Goal: Task Accomplishment & Management: Use online tool/utility

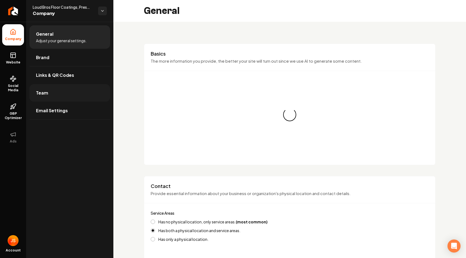
click at [69, 94] on link "Team" at bounding box center [69, 92] width 81 height 17
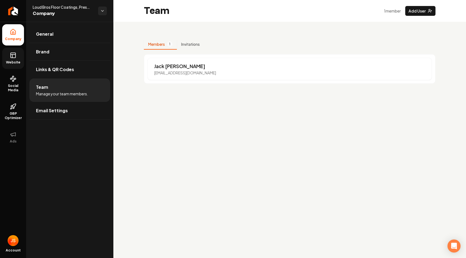
click at [11, 60] on link "Website" at bounding box center [13, 58] width 22 height 21
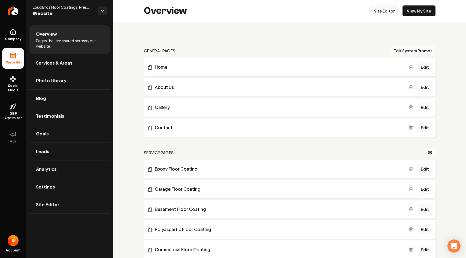
click at [390, 11] on link "Site Editor" at bounding box center [384, 10] width 30 height 11
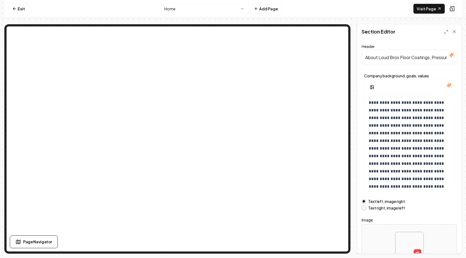
scroll to position [13, 0]
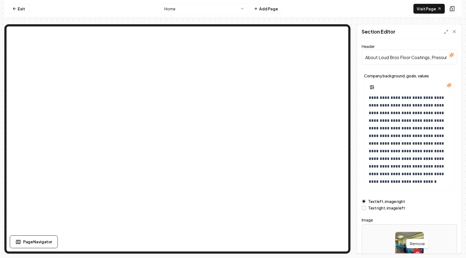
click at [418, 252] on icon "button" at bounding box center [417, 252] width 1 height 1
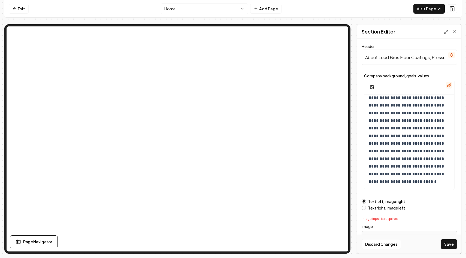
scroll to position [43, 0]
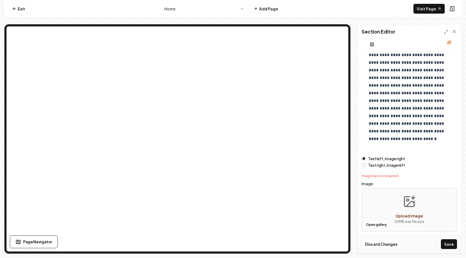
click at [409, 207] on icon "Upload image" at bounding box center [409, 202] width 10 height 10
type input "**********"
click at [449, 245] on button "Save" at bounding box center [449, 244] width 16 height 10
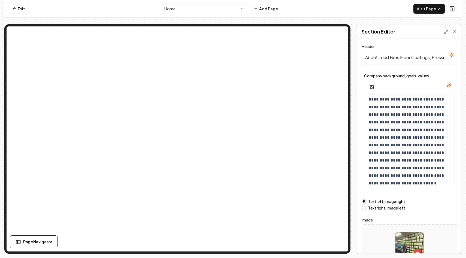
scroll to position [13, 0]
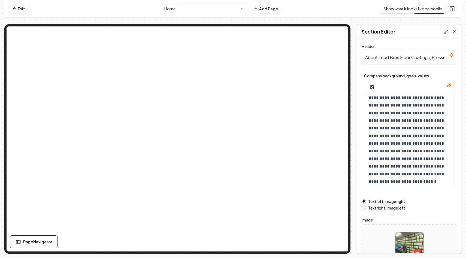
click at [452, 11] on icon at bounding box center [451, 8] width 5 height 5
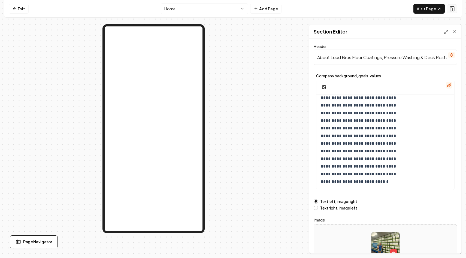
scroll to position [9, 0]
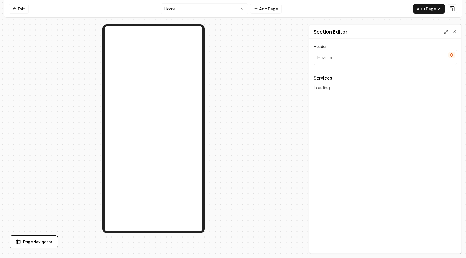
type input "Our Expert Pressure Washing & Floor Coating Services"
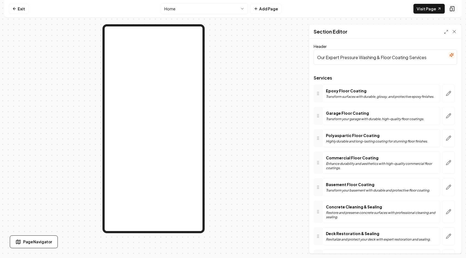
scroll to position [62, 0]
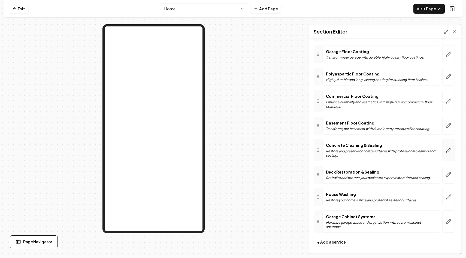
click at [448, 149] on icon "button" at bounding box center [448, 149] width 5 height 5
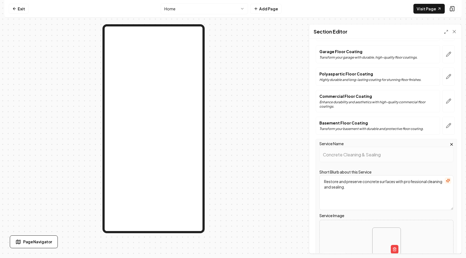
scroll to position [161, 0]
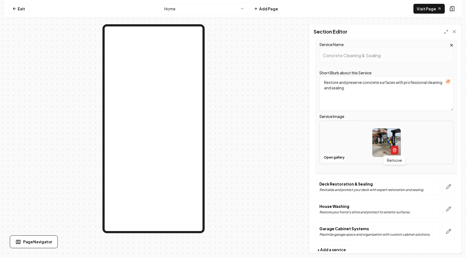
click at [396, 148] on icon "button" at bounding box center [394, 150] width 4 height 4
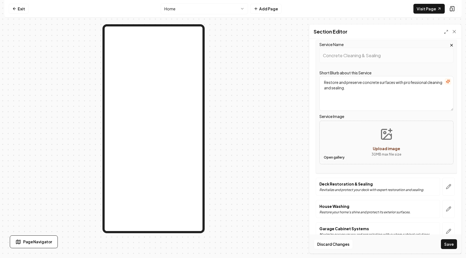
click at [341, 158] on button "Open gallery" at bounding box center [334, 157] width 25 height 9
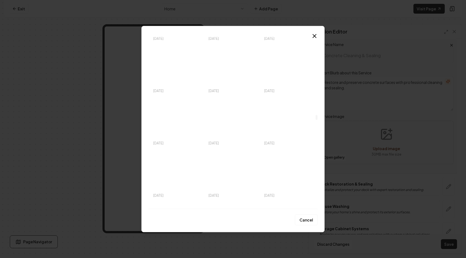
scroll to position [9535, 0]
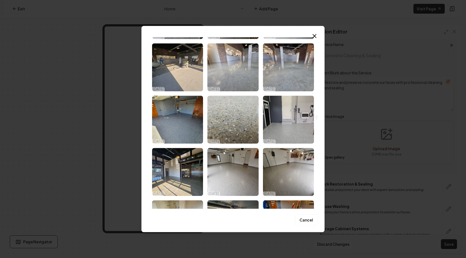
click at [226, 125] on img "Select image image_6885130e5c7cd75eb8b71de3.jpg" at bounding box center [232, 120] width 51 height 48
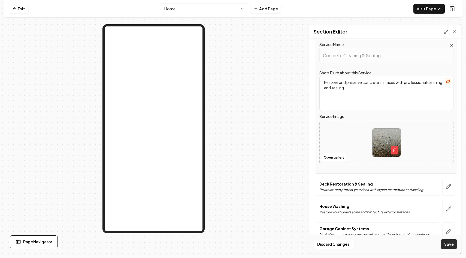
click at [450, 248] on button "Save" at bounding box center [449, 244] width 16 height 10
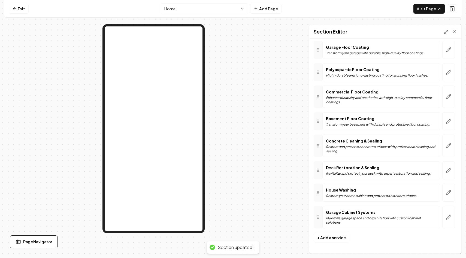
scroll to position [62, 0]
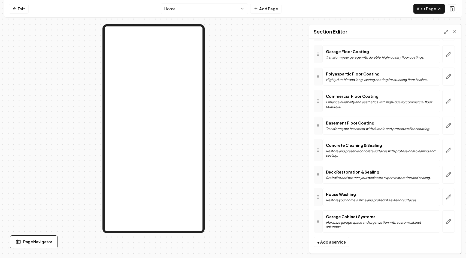
click at [252, 153] on div at bounding box center [153, 138] width 298 height 229
click at [18, 7] on link "Exit" at bounding box center [19, 9] width 20 height 10
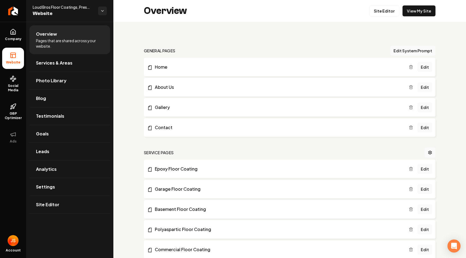
click at [413, 19] on div "Overview Site Editor View My Site" at bounding box center [289, 11] width 353 height 22
click at [413, 10] on link "View My Site" at bounding box center [419, 10] width 33 height 11
click at [187, 92] on li "About Us Edit" at bounding box center [290, 87] width 292 height 19
click at [186, 88] on link "About Us" at bounding box center [278, 87] width 262 height 7
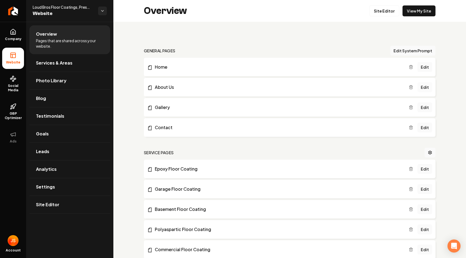
click at [431, 87] on link "Edit" at bounding box center [425, 87] width 15 height 10
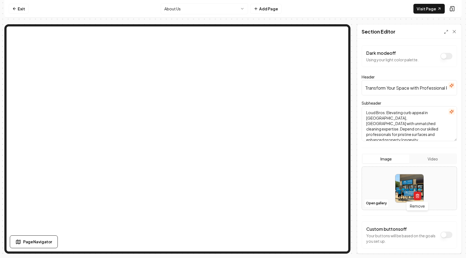
click at [418, 195] on icon "button" at bounding box center [417, 196] width 4 height 4
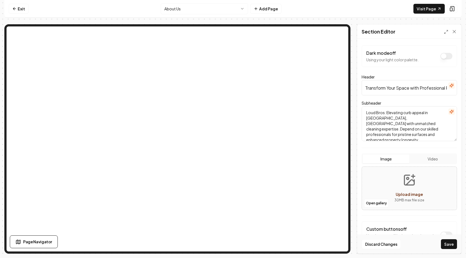
click at [409, 193] on span "Upload image" at bounding box center [409, 194] width 27 height 5
type input "**********"
click at [450, 247] on button "Save" at bounding box center [449, 244] width 16 height 10
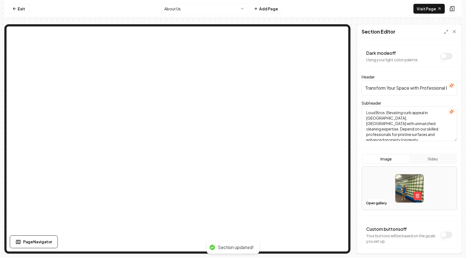
scroll to position [23, 0]
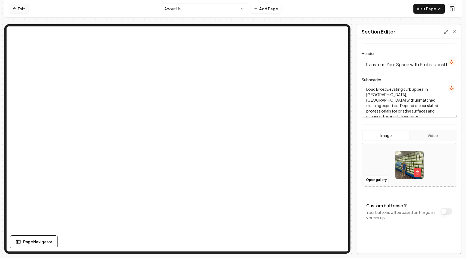
click at [14, 8] on icon at bounding box center [14, 9] width 4 height 4
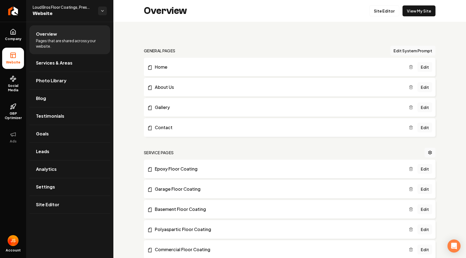
click at [63, 83] on span "Photo Library" at bounding box center [51, 80] width 31 height 7
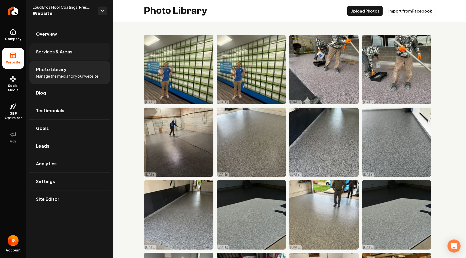
click at [70, 56] on link "Services & Areas" at bounding box center [69, 51] width 81 height 17
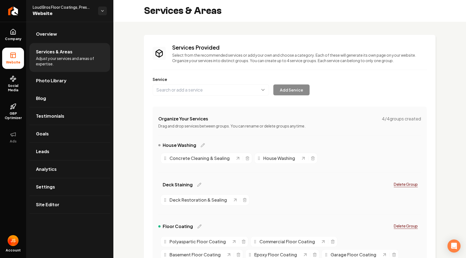
scroll to position [111, 0]
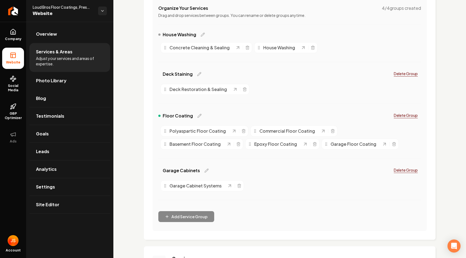
click at [128, 142] on div "Services Provided Select from the recommended services or add your own and choo…" at bounding box center [289, 137] width 353 height 453
click at [11, 111] on link "GBP Optimizer" at bounding box center [13, 112] width 22 height 26
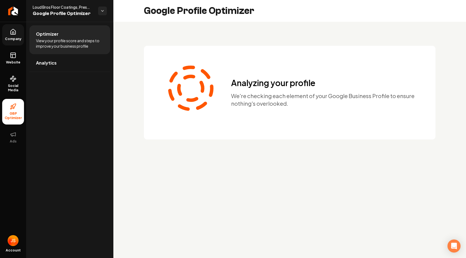
click at [10, 30] on icon at bounding box center [13, 32] width 7 height 7
